Goal: Transaction & Acquisition: Purchase product/service

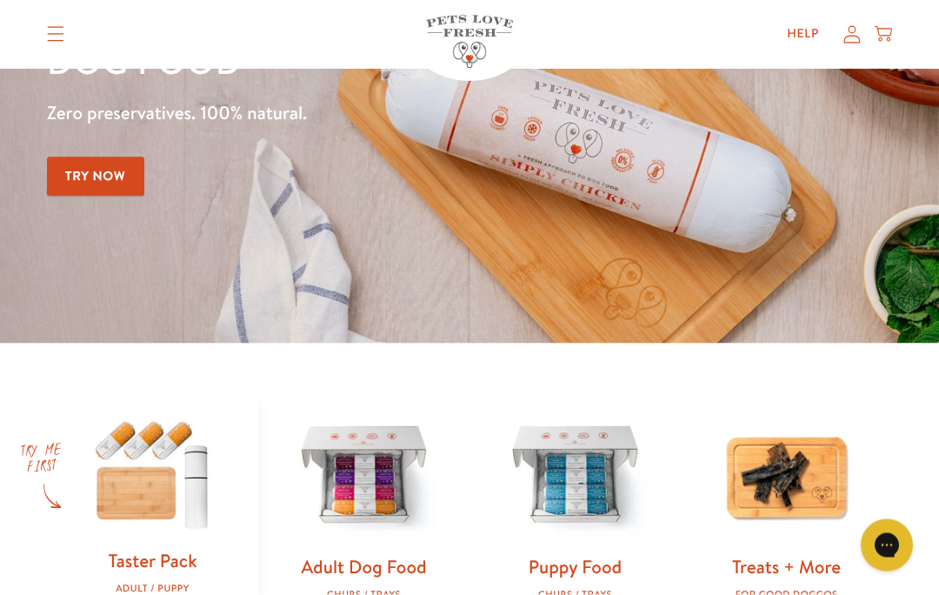
scroll to position [234, 0]
click at [378, 491] on img at bounding box center [364, 476] width 156 height 156
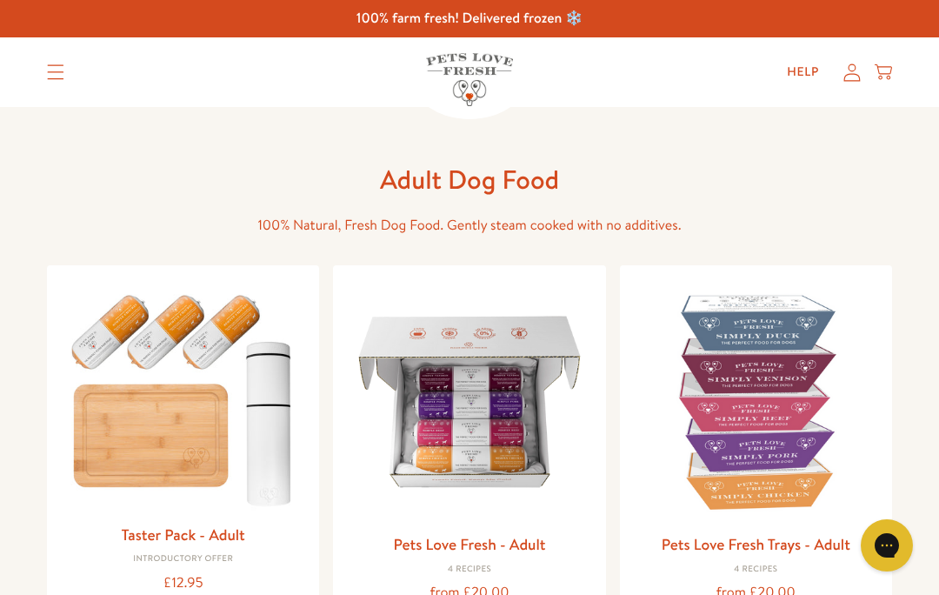
click at [891, 67] on icon at bounding box center [883, 69] width 17 height 10
click at [498, 418] on img at bounding box center [469, 401] width 244 height 244
click at [763, 381] on img at bounding box center [756, 401] width 244 height 244
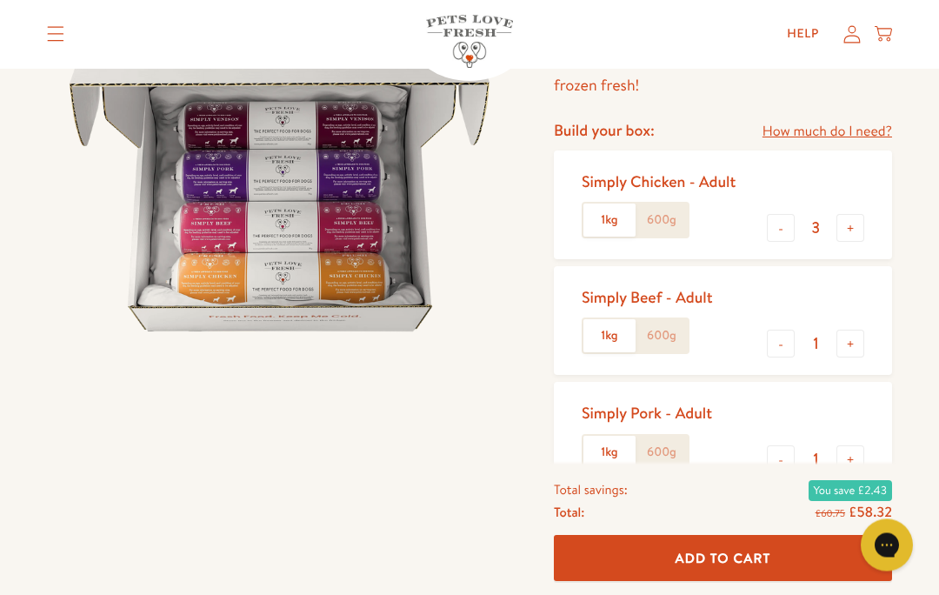
scroll to position [194, 0]
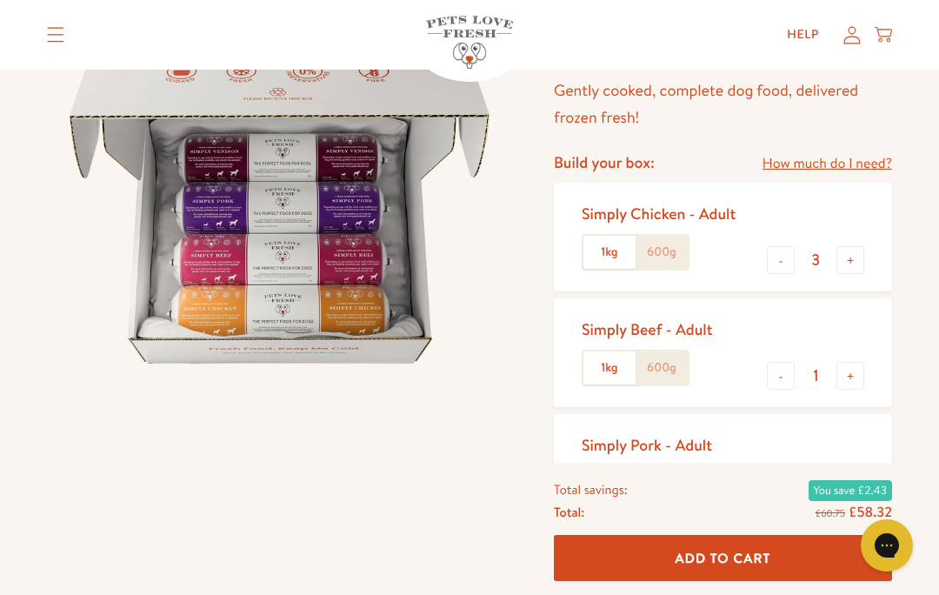
click at [675, 248] on label "600g" at bounding box center [662, 252] width 52 height 33
click at [0, 0] on input "600g" at bounding box center [0, 0] width 0 height 0
click at [670, 367] on label "600g" at bounding box center [662, 367] width 52 height 33
click at [0, 0] on input "600g" at bounding box center [0, 0] width 0 height 0
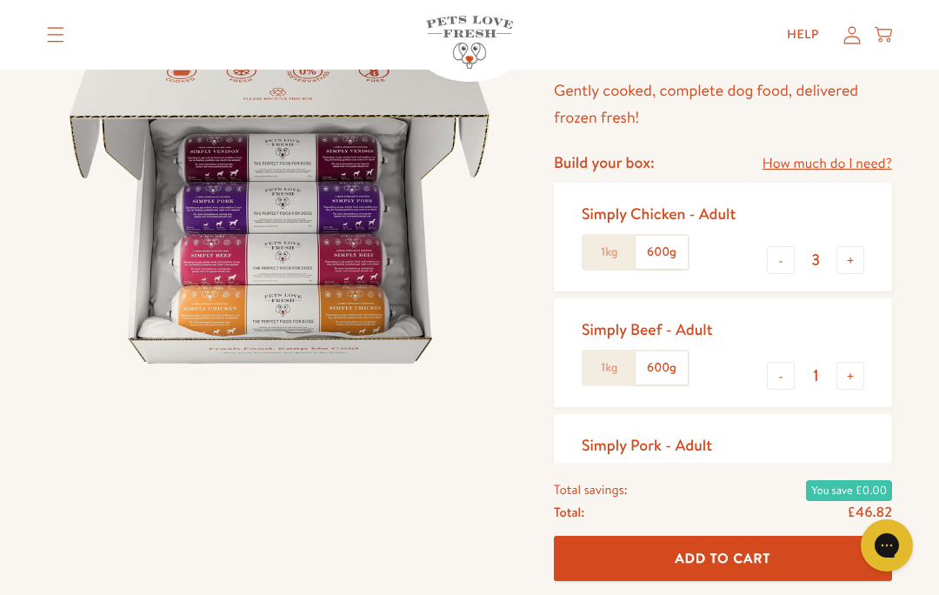
click at [673, 484] on label "600g" at bounding box center [662, 484] width 52 height 33
click at [0, 0] on input "600g" at bounding box center [0, 0] width 0 height 0
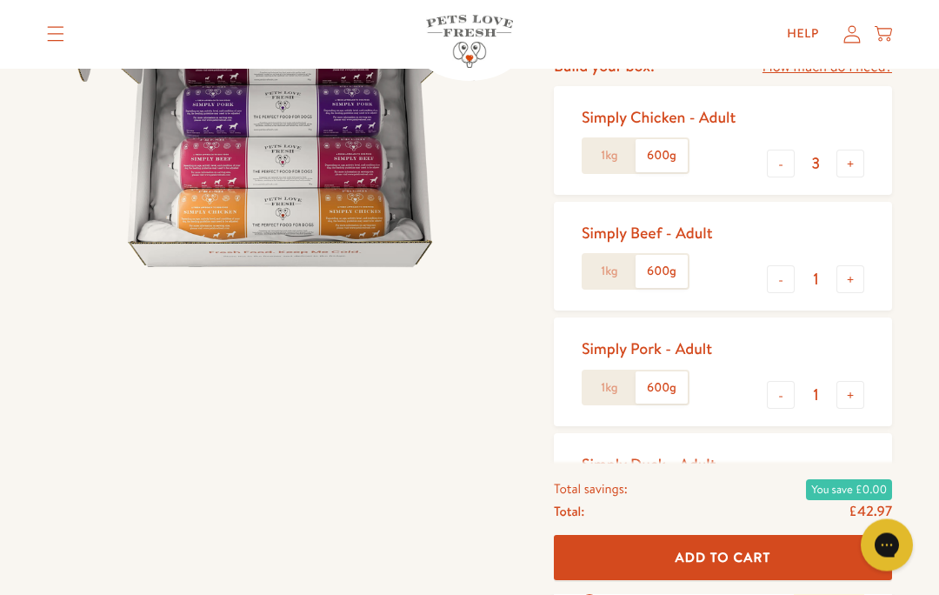
click at [675, 502] on label "600g" at bounding box center [662, 504] width 52 height 33
click at [0, 0] on input "600g" at bounding box center [0, 0] width 0 height 0
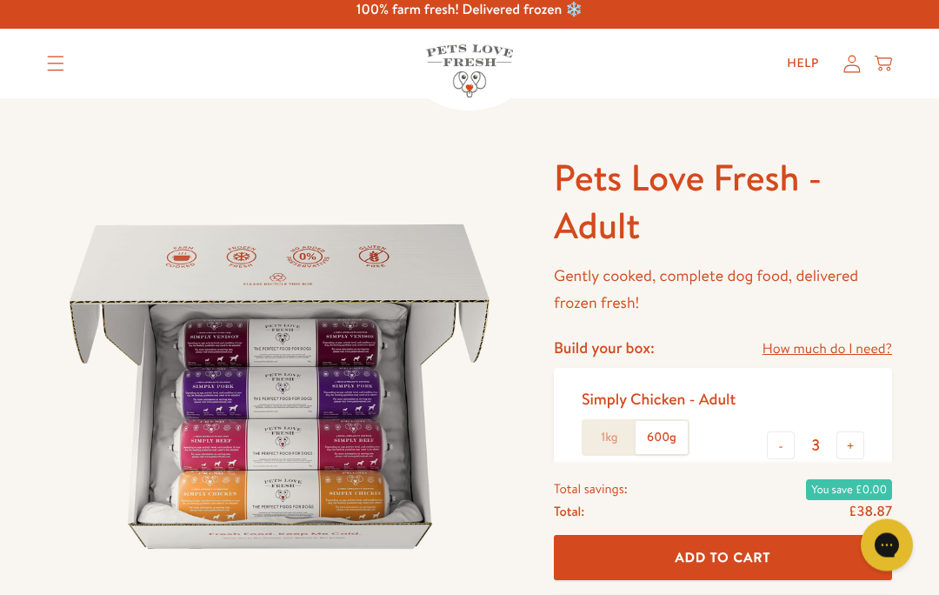
scroll to position [0, 0]
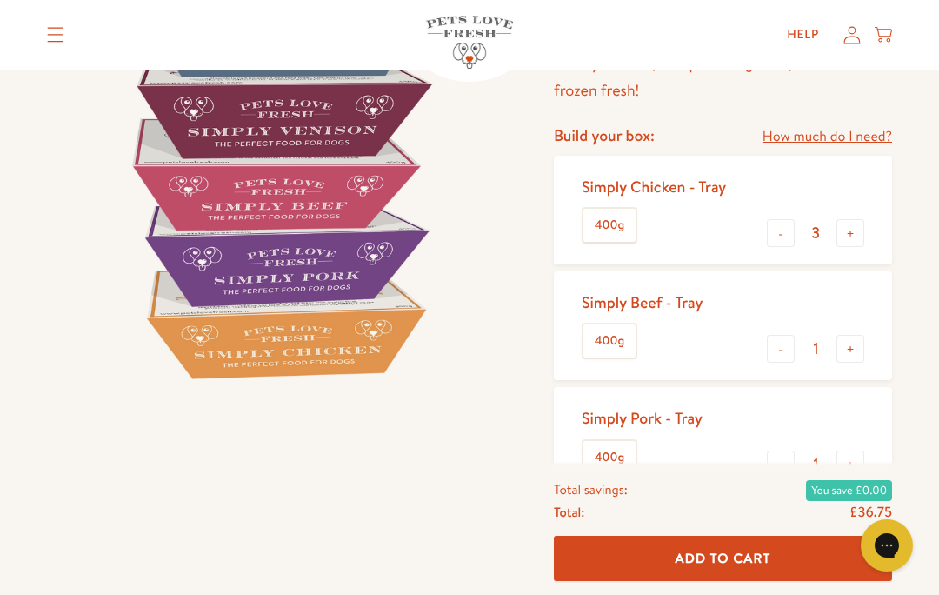
scroll to position [237, 0]
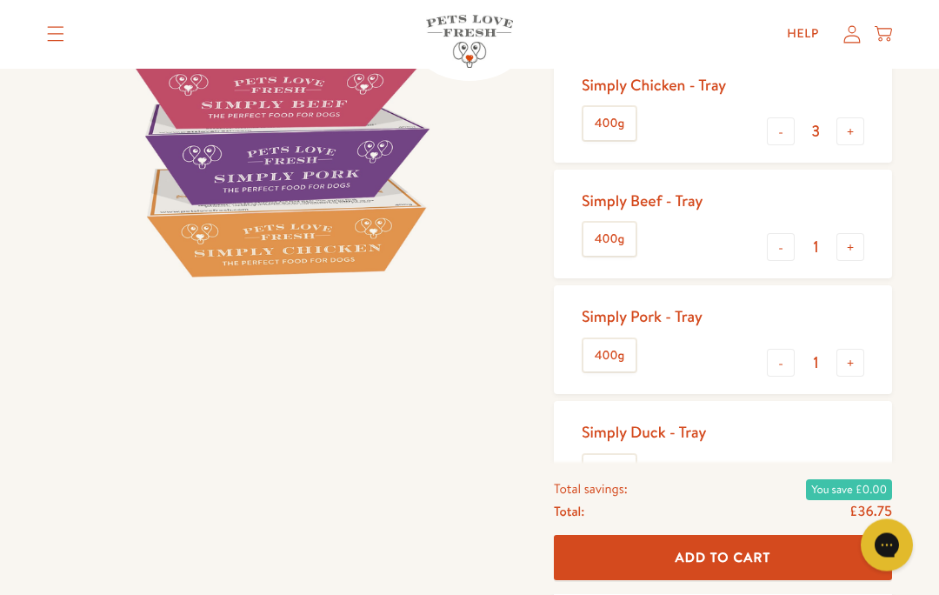
click at [854, 237] on button "+" at bounding box center [851, 248] width 28 height 28
type input "2"
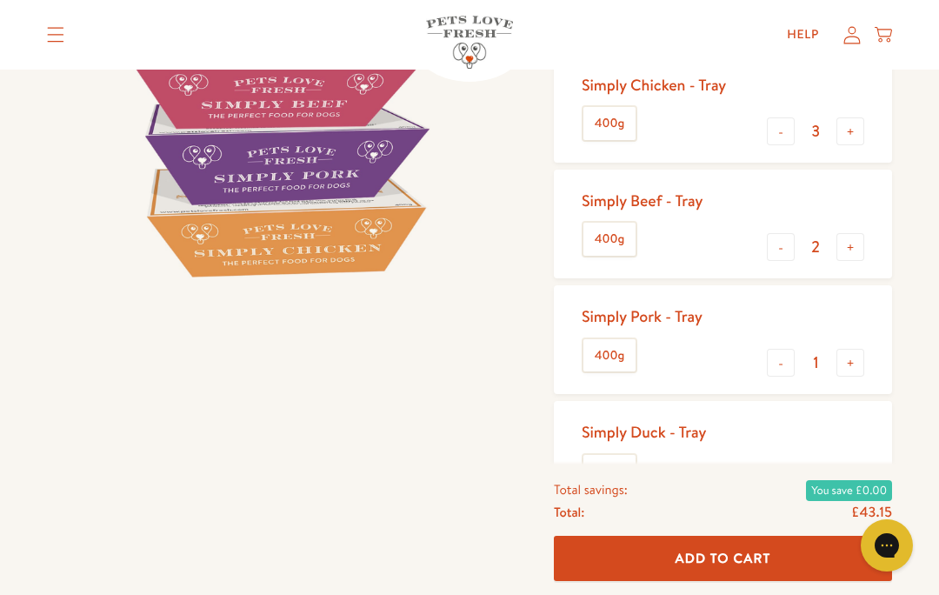
click at [857, 481] on button "+" at bounding box center [851, 479] width 28 height 28
type input "2"
click at [851, 241] on button "+" at bounding box center [851, 247] width 28 height 28
type input "3"
click at [850, 476] on button "+" at bounding box center [851, 479] width 28 height 28
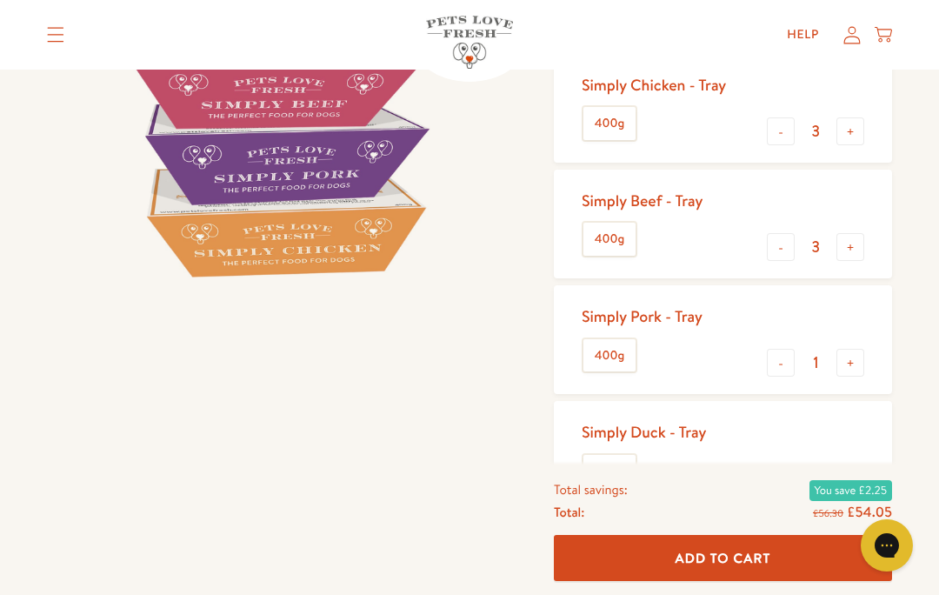
type input "3"
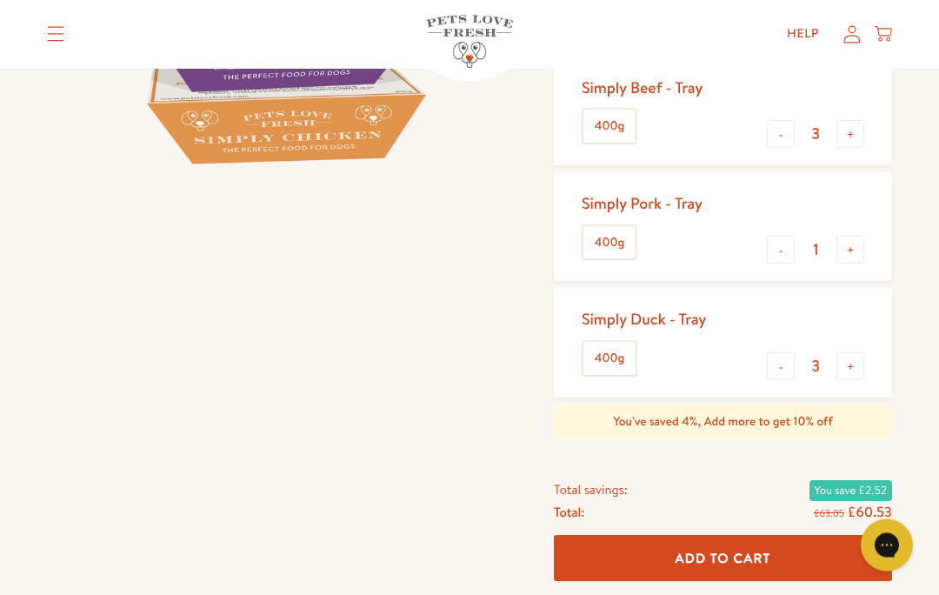
scroll to position [436, 0]
click at [751, 567] on span "Add To Cart" at bounding box center [724, 558] width 96 height 18
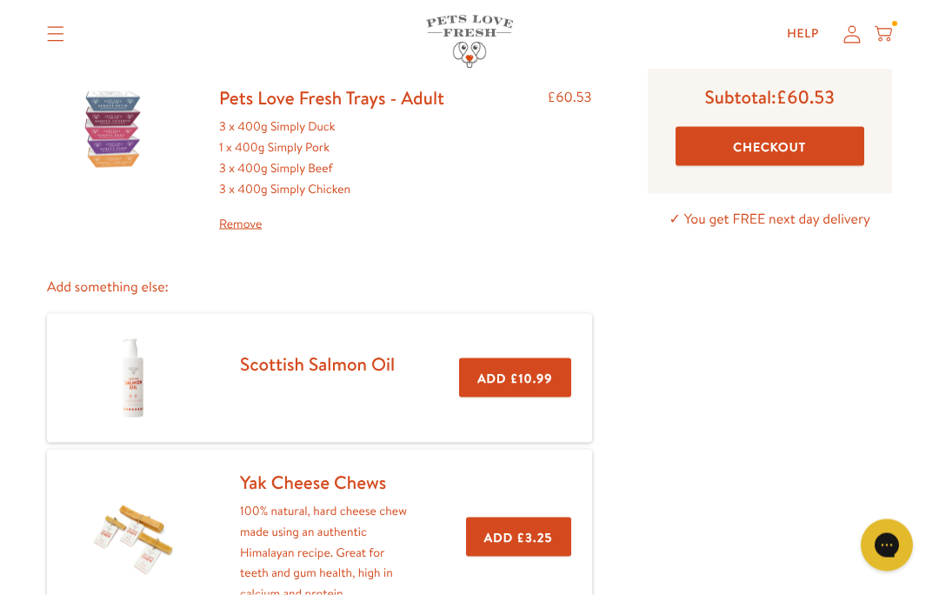
scroll to position [140, 0]
click at [796, 142] on button "Checkout" at bounding box center [770, 145] width 189 height 39
